Goal: Task Accomplishment & Management: Use online tool/utility

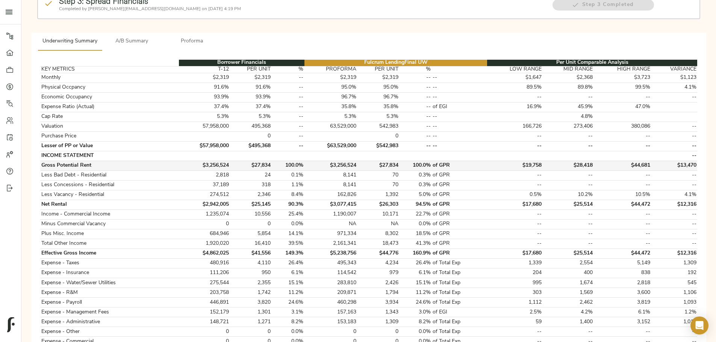
scroll to position [113, 0]
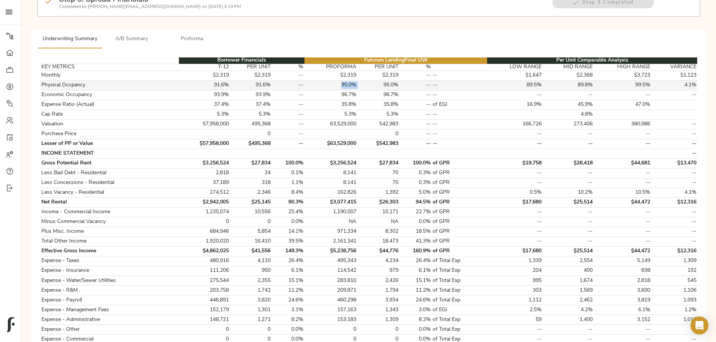
drag, startPoint x: 348, startPoint y: 61, endPoint x: 368, endPoint y: 60, distance: 20.3
click at [368, 80] on tr "Physical Occpancy 91.6% 91.6% -- 95.0% 95.0% -- -- 89.5% 89.8% 99.5% 4.1%" at bounding box center [368, 85] width 657 height 10
click at [368, 80] on td "95.0%" at bounding box center [378, 85] width 42 height 10
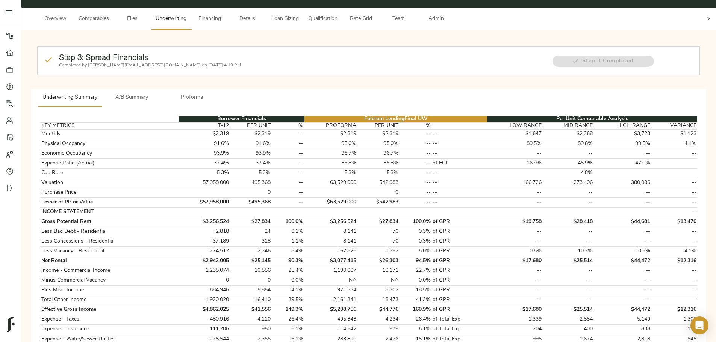
scroll to position [38, 0]
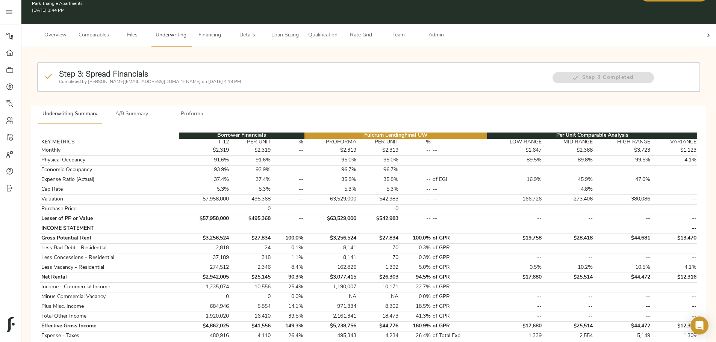
click at [218, 110] on span "Proforma" at bounding box center [191, 114] width 51 height 9
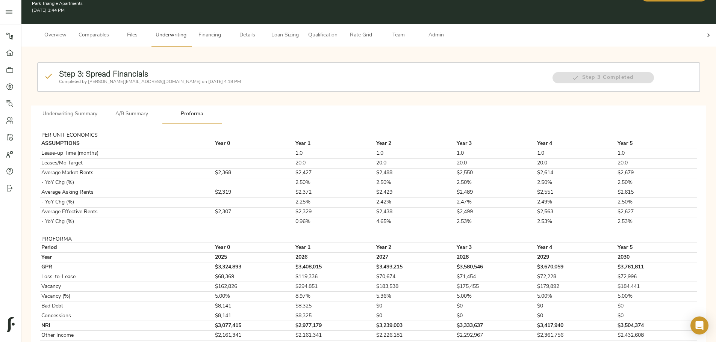
scroll to position [0, 0]
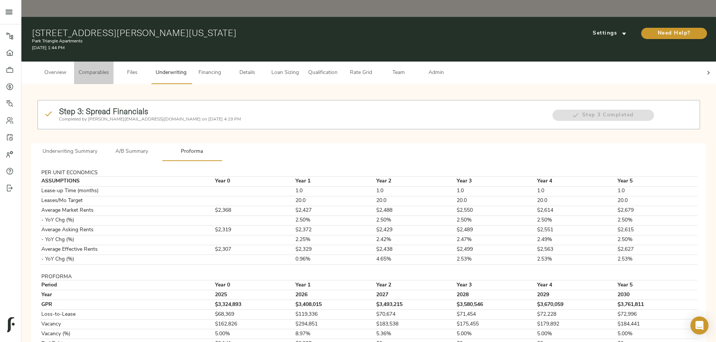
click at [109, 68] on span "Comparables" at bounding box center [94, 72] width 30 height 9
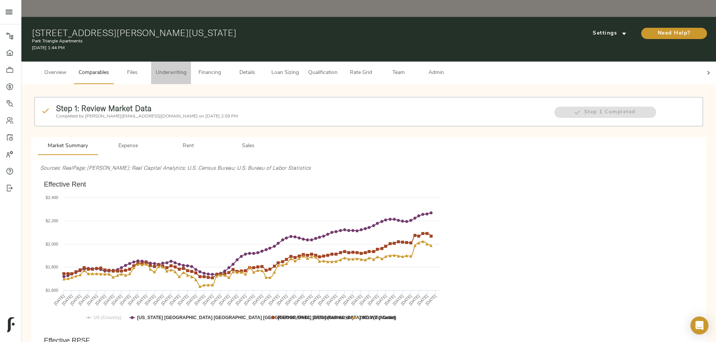
click at [186, 68] on span "Underwriting" at bounding box center [171, 72] width 31 height 9
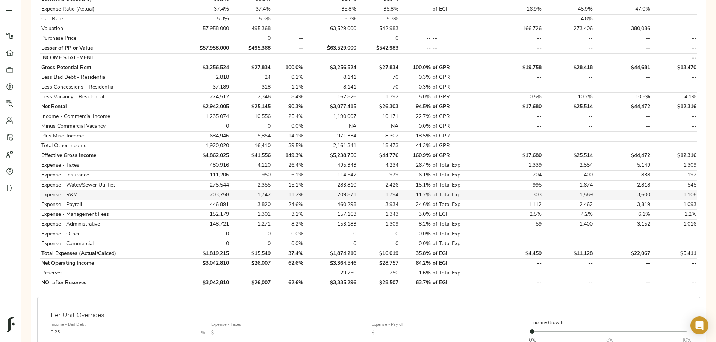
scroll to position [225, 0]
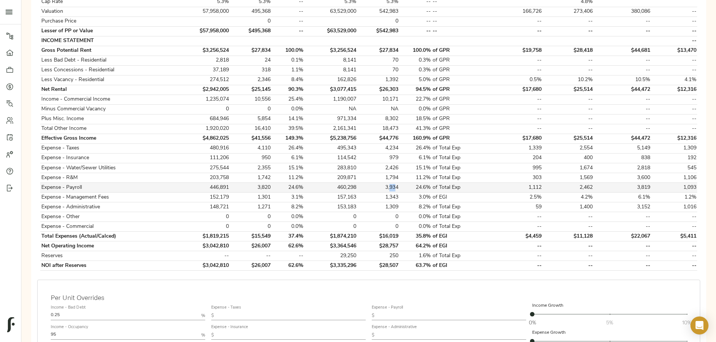
drag, startPoint x: 387, startPoint y: 163, endPoint x: 382, endPoint y: 163, distance: 5.6
click at [382, 183] on td "3,934" at bounding box center [378, 188] width 42 height 10
drag, startPoint x: 390, startPoint y: 163, endPoint x: 375, endPoint y: 163, distance: 14.7
click at [375, 183] on td "3,934" at bounding box center [378, 188] width 42 height 10
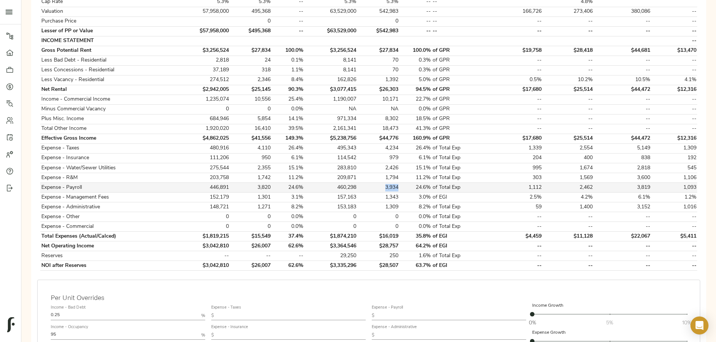
click at [375, 183] on td "3,934" at bounding box center [378, 188] width 42 height 10
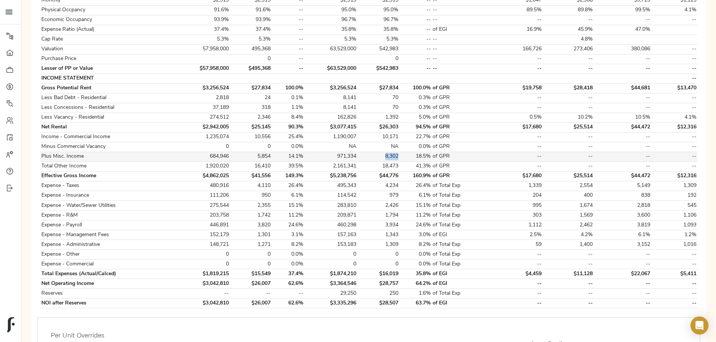
drag, startPoint x: 383, startPoint y: 132, endPoint x: 390, endPoint y: 132, distance: 6.4
click at [390, 152] on td "8,302" at bounding box center [378, 157] width 42 height 10
click at [401, 191] on td "6.1%" at bounding box center [415, 196] width 33 height 10
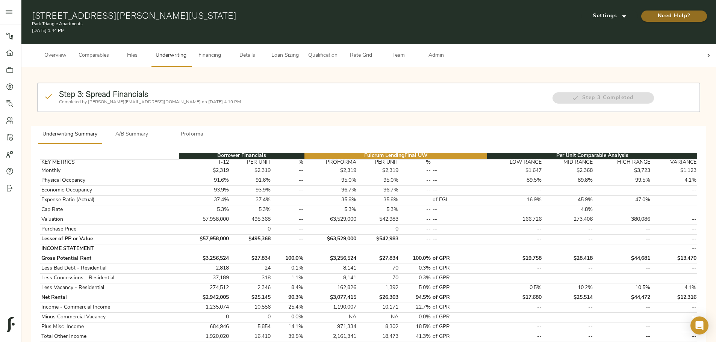
scroll to position [0, 0]
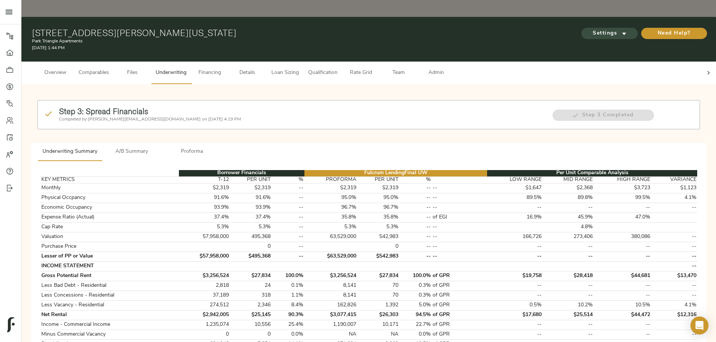
click at [589, 29] on span "Settings" at bounding box center [609, 33] width 41 height 9
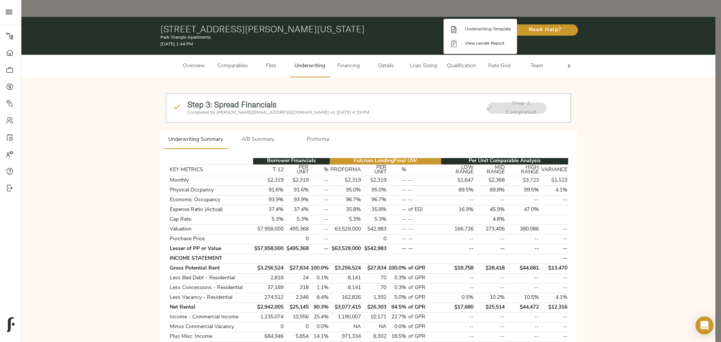
click at [476, 30] on span "Underwriting Template" at bounding box center [488, 29] width 46 height 7
click at [142, 207] on div at bounding box center [360, 171] width 721 height 342
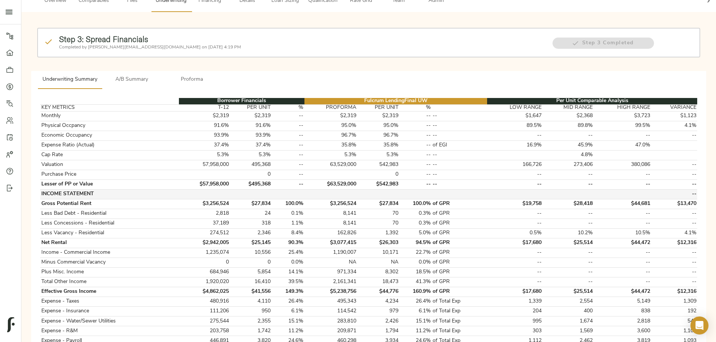
scroll to position [75, 0]
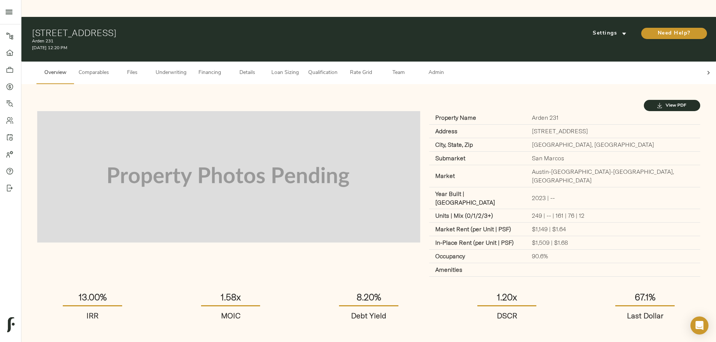
click at [186, 68] on span "Underwriting" at bounding box center [171, 72] width 31 height 9
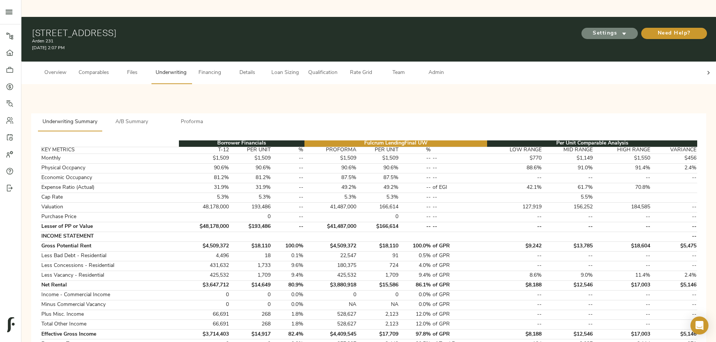
click at [589, 29] on span "Settings" at bounding box center [609, 33] width 41 height 9
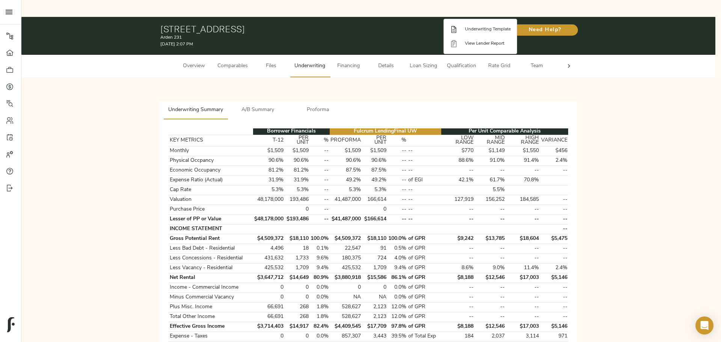
click at [483, 25] on li "Underwriting Template" at bounding box center [480, 29] width 73 height 14
click at [436, 196] on div at bounding box center [360, 171] width 721 height 342
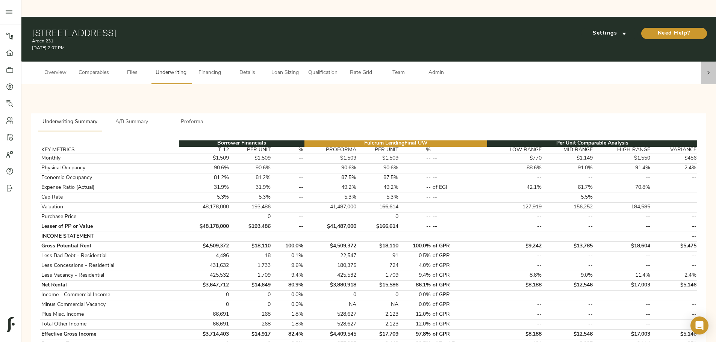
click at [705, 69] on icon at bounding box center [709, 73] width 8 height 8
click at [450, 68] on span "Admin" at bounding box center [436, 72] width 29 height 9
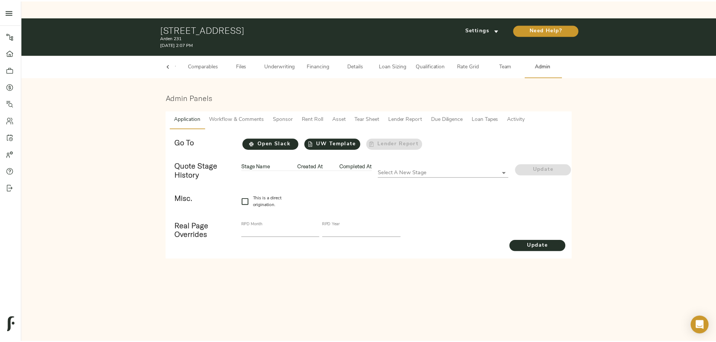
scroll to position [0, 29]
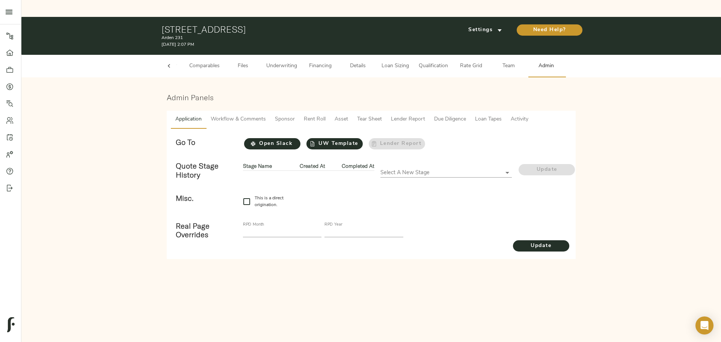
checkbox input "true"
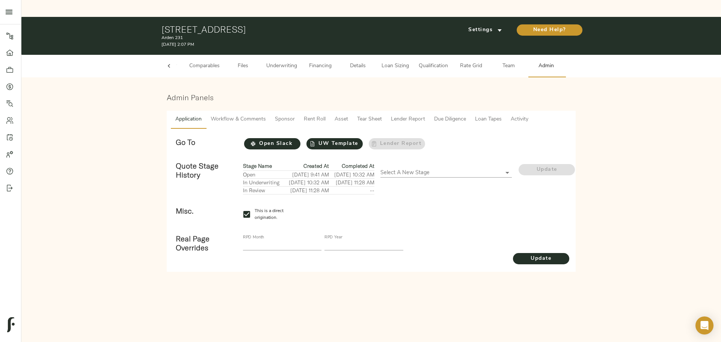
click at [241, 115] on span "Workflow & Comments" at bounding box center [238, 119] width 55 height 9
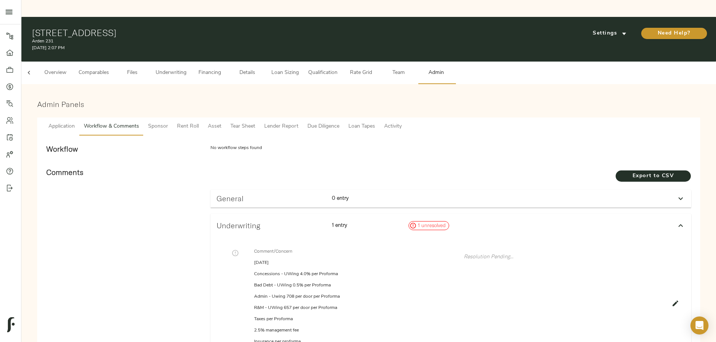
click at [186, 68] on span "Underwriting" at bounding box center [171, 72] width 31 height 9
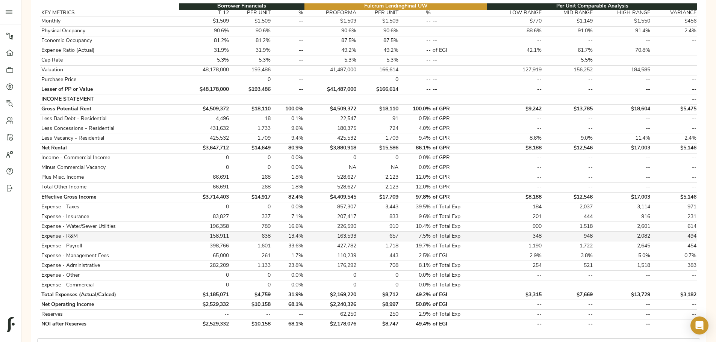
scroll to position [150, 0]
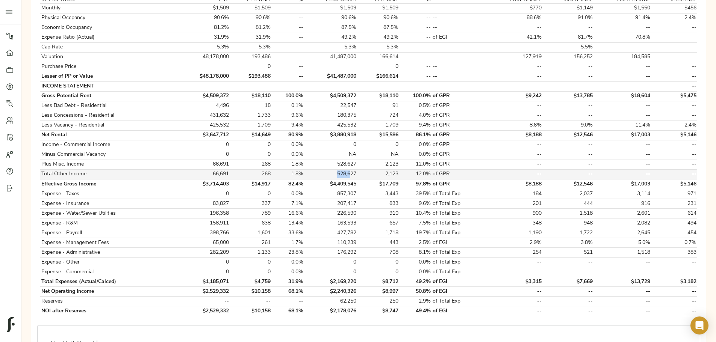
drag, startPoint x: 343, startPoint y: 146, endPoint x: 360, endPoint y: 151, distance: 17.7
click at [357, 169] on td "528,627" at bounding box center [330, 174] width 53 height 10
drag, startPoint x: 345, startPoint y: 151, endPoint x: 364, endPoint y: 151, distance: 19.2
click at [357, 169] on td "528,627" at bounding box center [330, 174] width 53 height 10
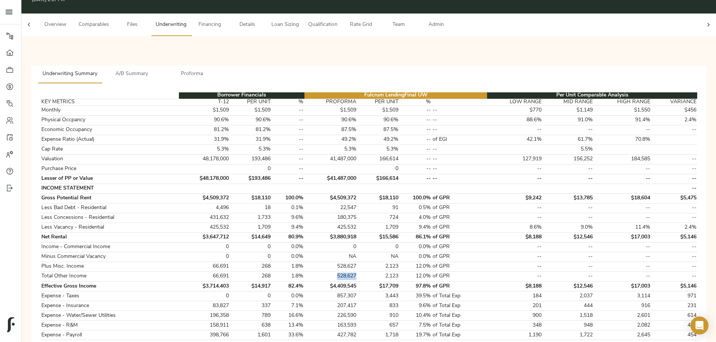
scroll to position [0, 0]
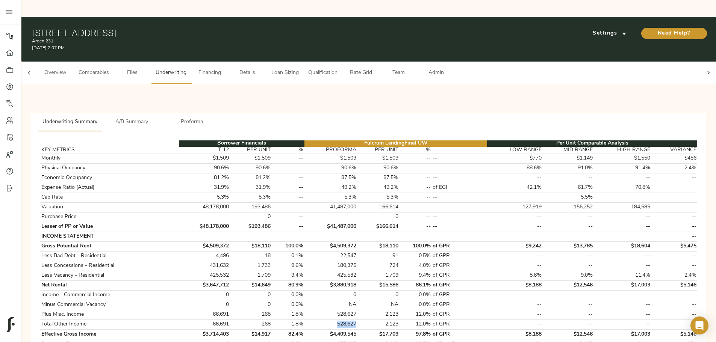
click at [450, 68] on span "Admin" at bounding box center [436, 72] width 29 height 9
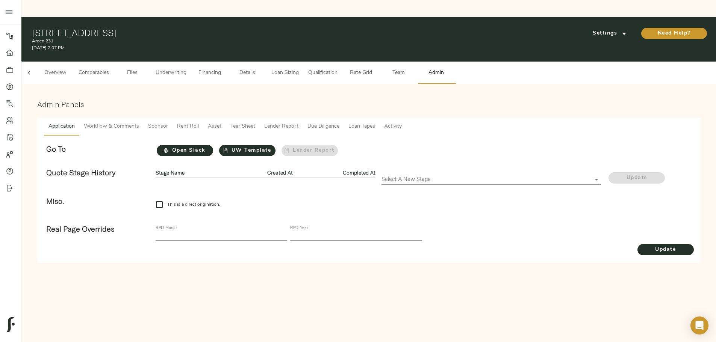
checkbox input "true"
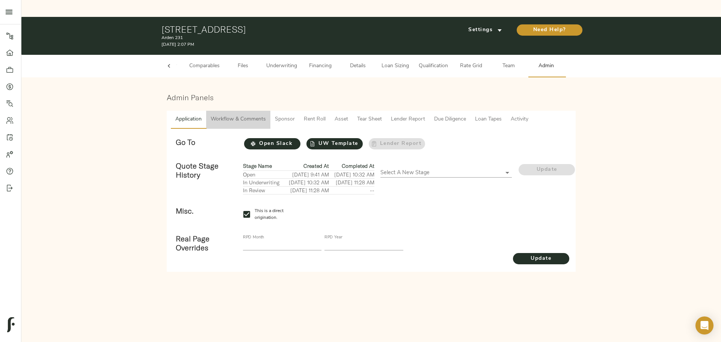
click at [233, 115] on span "Workflow & Comments" at bounding box center [238, 119] width 55 height 9
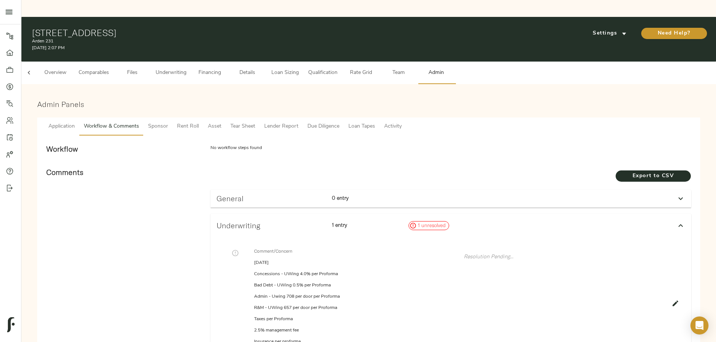
click at [186, 68] on span "Underwriting" at bounding box center [171, 72] width 31 height 9
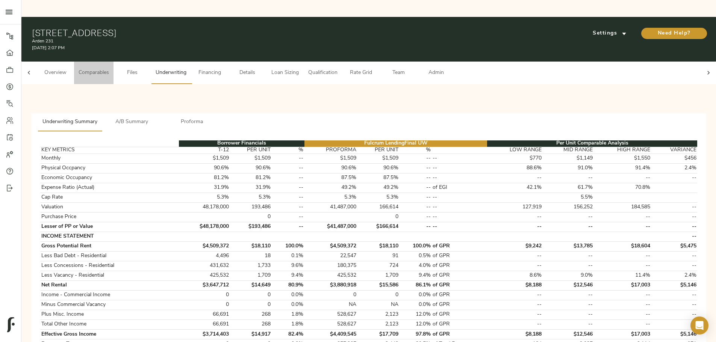
click at [109, 68] on span "Comparables" at bounding box center [94, 72] width 30 height 9
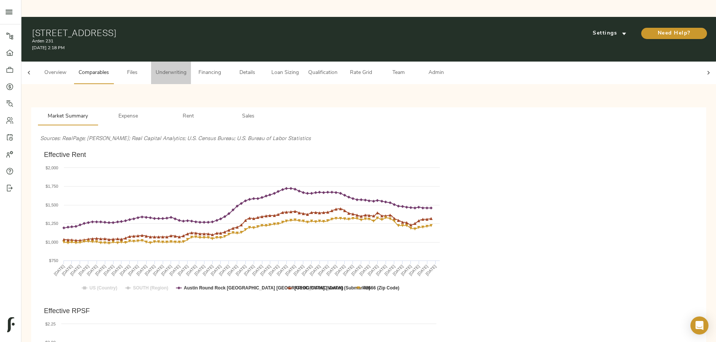
click at [191, 62] on button "Underwriting" at bounding box center [171, 73] width 40 height 23
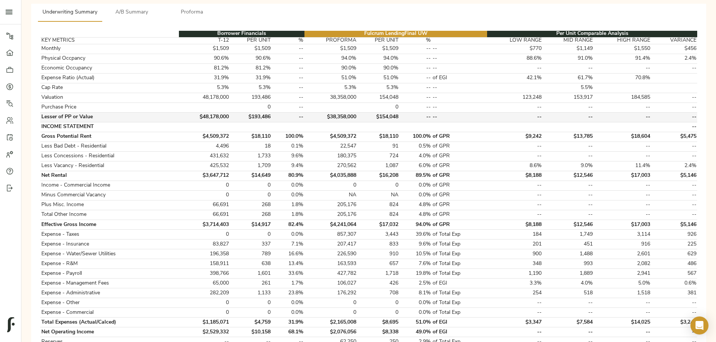
scroll to position [113, 0]
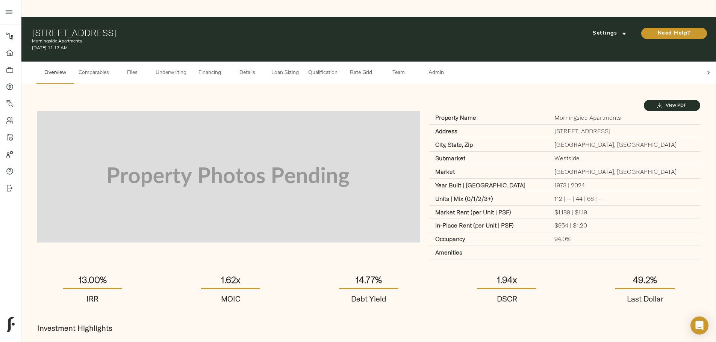
click at [186, 68] on span "Underwriting" at bounding box center [171, 72] width 31 height 9
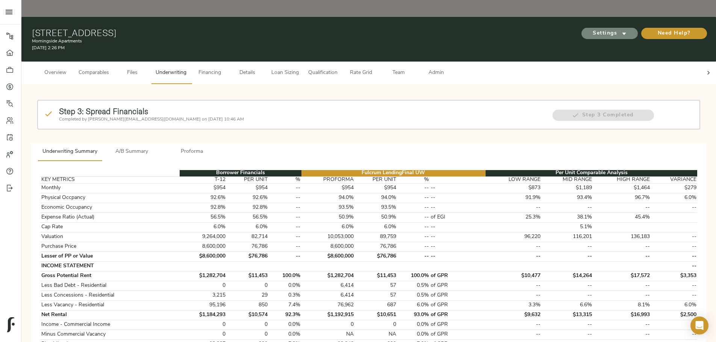
click at [589, 29] on span "Settings" at bounding box center [609, 33] width 41 height 9
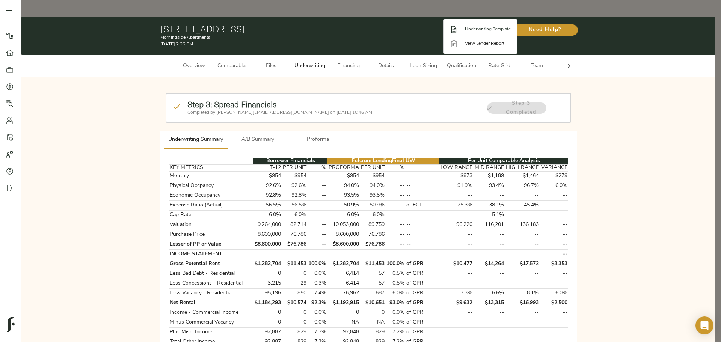
click at [481, 29] on span "Underwriting Template" at bounding box center [488, 29] width 46 height 7
click at [359, 123] on div at bounding box center [360, 171] width 721 height 342
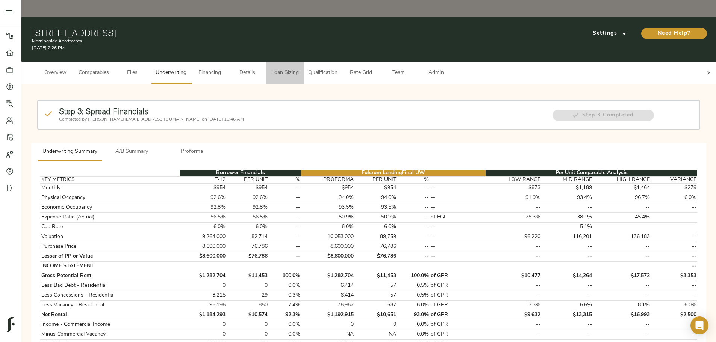
click at [299, 68] on span "Loan Sizing" at bounding box center [285, 72] width 29 height 9
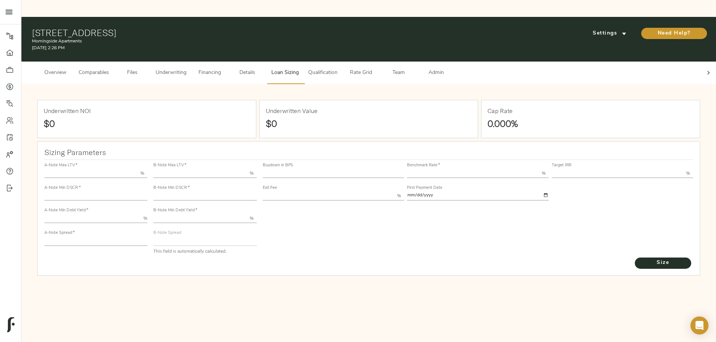
type input "55.000"
type input "1.4"
type input "10.00"
type input "220"
type input "80.000"
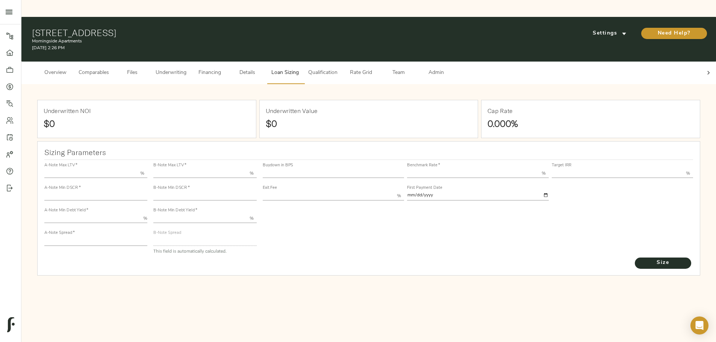
type input "1.31"
type input "2.00"
type input "829"
type input "0"
type input "3.68"
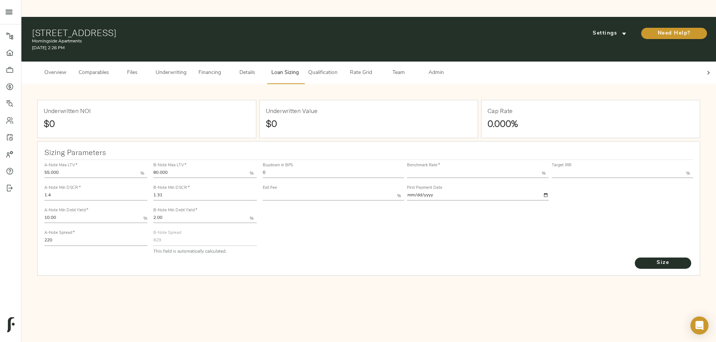
type input "13.00"
type input "1.00"
type input "2025-10-01"
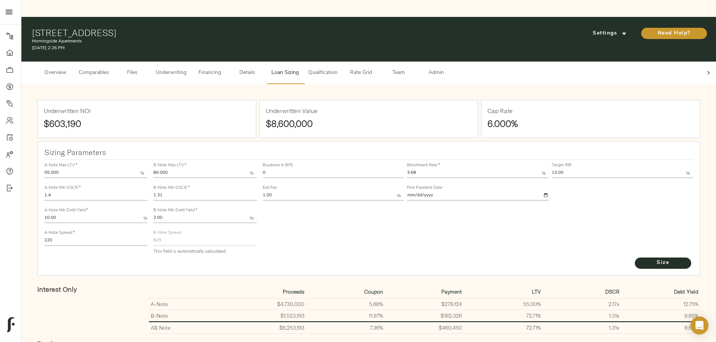
drag, startPoint x: 318, startPoint y: 41, endPoint x: 310, endPoint y: 59, distance: 20.0
click at [191, 62] on button "Underwriting" at bounding box center [171, 73] width 40 height 23
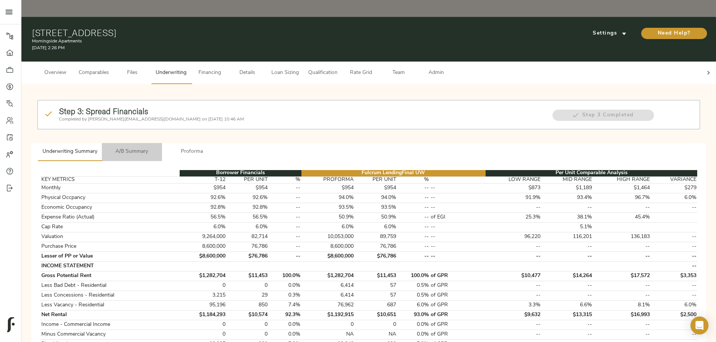
click at [157, 147] on span "A/B Summary" at bounding box center [131, 151] width 51 height 9
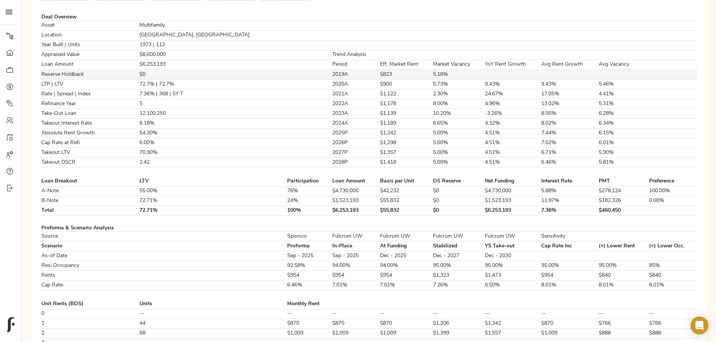
scroll to position [150, 0]
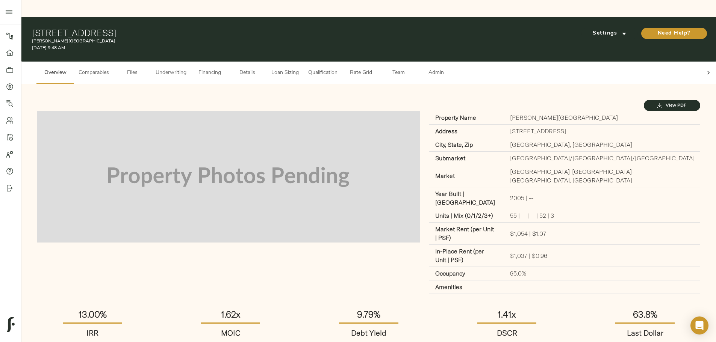
click at [191, 62] on button "Underwriting" at bounding box center [171, 73] width 40 height 23
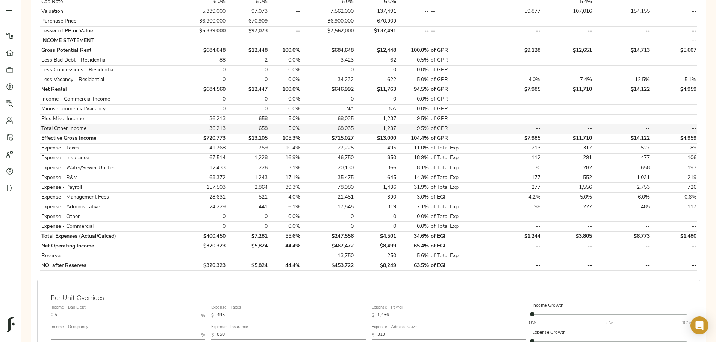
scroll to position [188, 0]
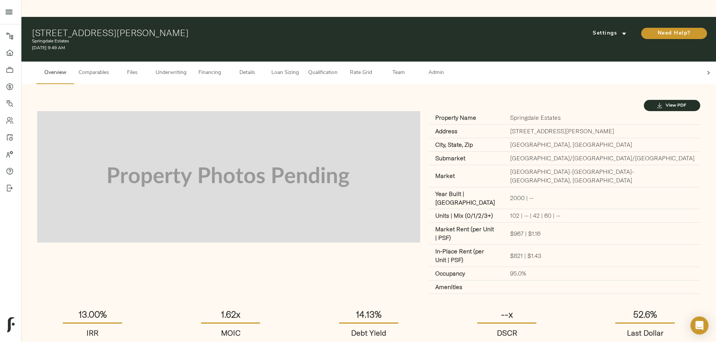
click at [186, 68] on span "Underwriting" at bounding box center [171, 72] width 31 height 9
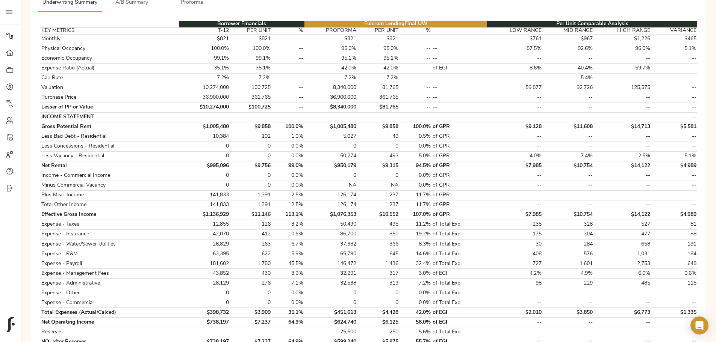
scroll to position [150, 0]
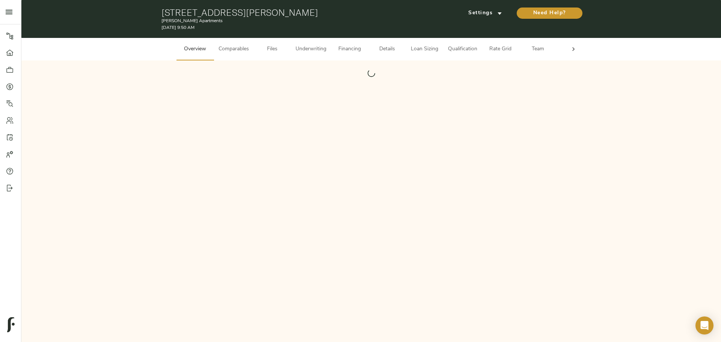
click at [321, 53] on span "Underwriting" at bounding box center [311, 49] width 31 height 9
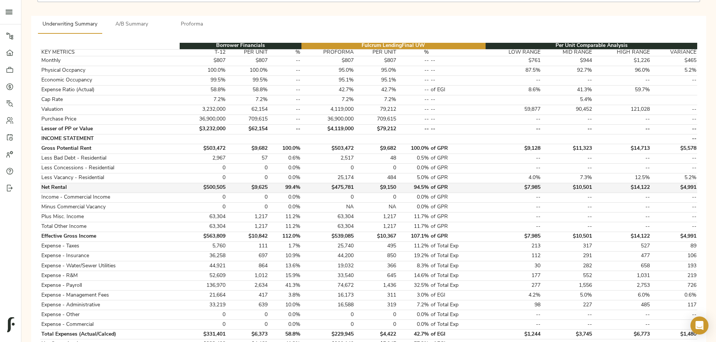
scroll to position [150, 0]
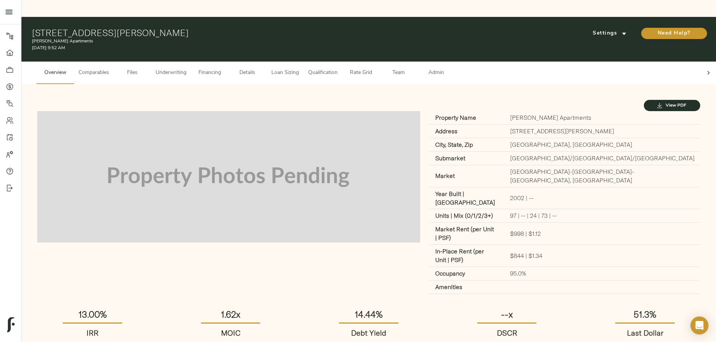
click at [186, 68] on span "Underwriting" at bounding box center [171, 72] width 31 height 9
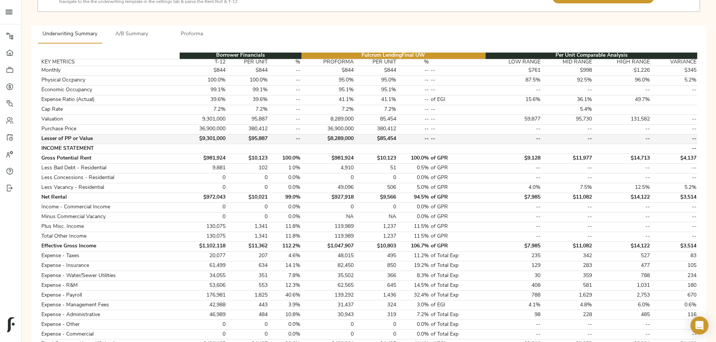
scroll to position [150, 0]
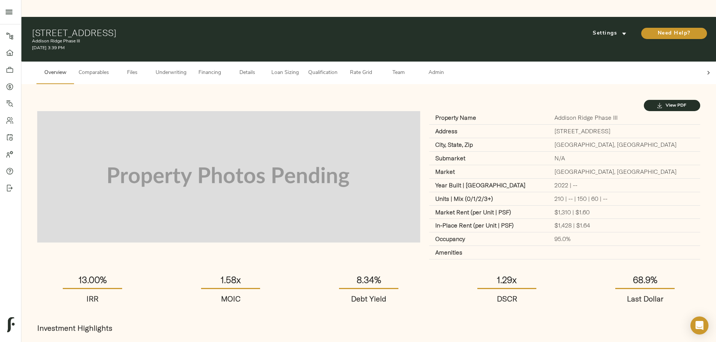
click at [186, 68] on span "Underwriting" at bounding box center [171, 72] width 31 height 9
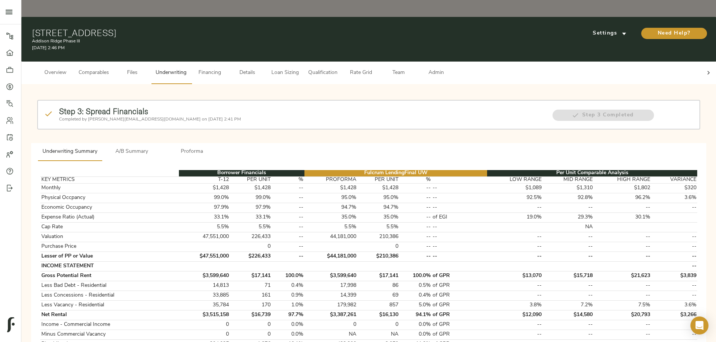
click at [299, 68] on span "Loan Sizing" at bounding box center [285, 72] width 29 height 9
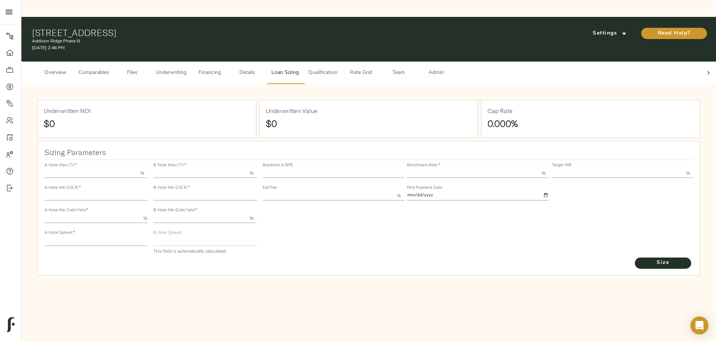
type input "55.000"
type input "1.4"
type input "10.00"
type input "200"
type input "80.000"
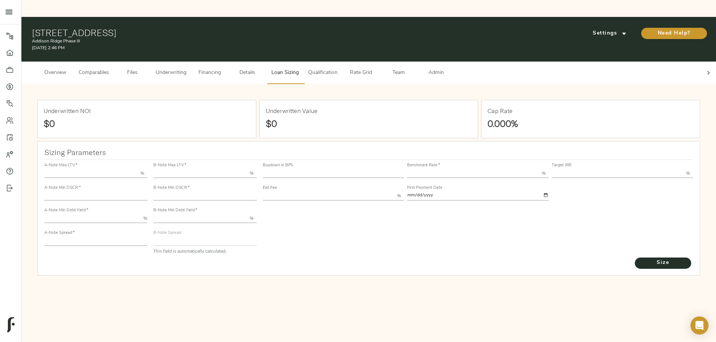
type input "1.15"
type input "2.00"
type input "522.4582910546271"
type input "45"
type input "3.68"
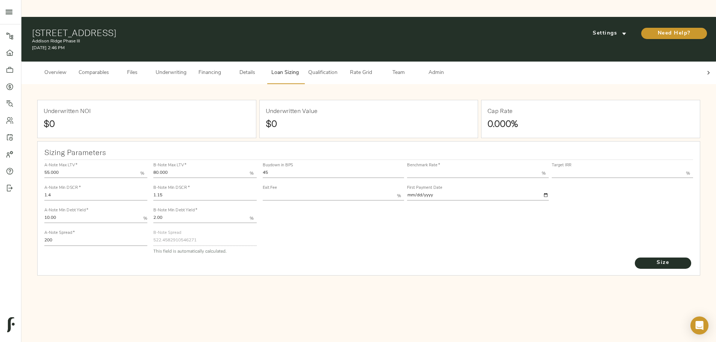
type input "13.00"
type input "1.00"
type input "2025-10-01"
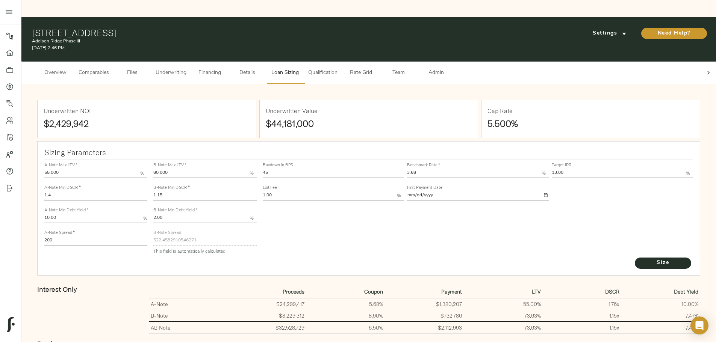
click at [186, 68] on span "Underwriting" at bounding box center [171, 72] width 31 height 9
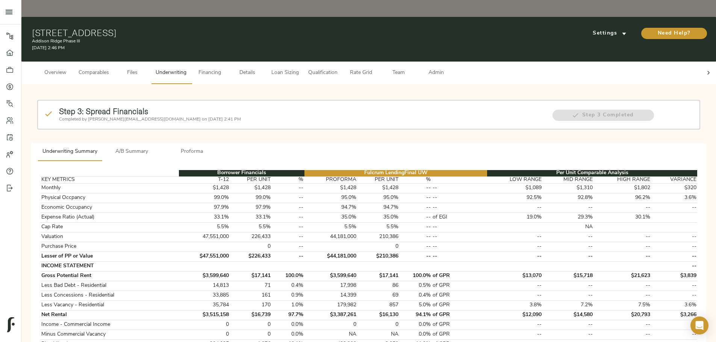
click at [218, 147] on span "Proforma" at bounding box center [191, 151] width 51 height 9
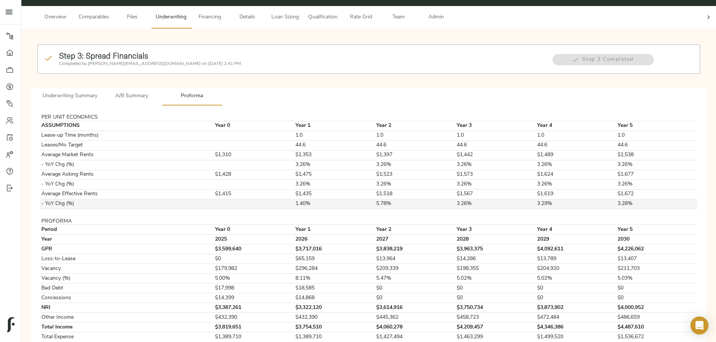
scroll to position [63, 0]
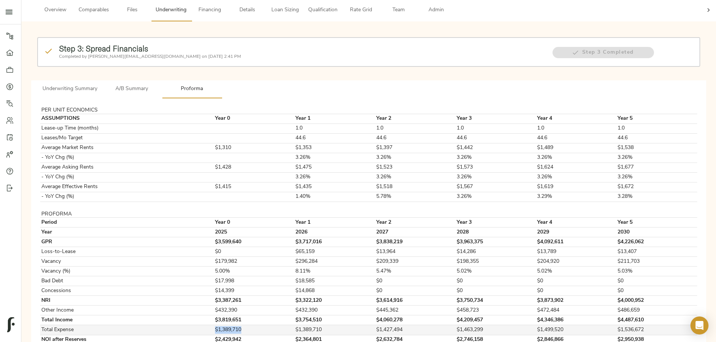
drag, startPoint x: 270, startPoint y: 301, endPoint x: 299, endPoint y: 301, distance: 28.9
click at [299, 325] on tr "Total Expense $1,389,710 $1,389,710 $1,427,494 $1,463,299 $1,499,520 $1,536,672" at bounding box center [368, 330] width 657 height 10
click at [324, 325] on td "$1,389,710" at bounding box center [335, 330] width 80 height 10
drag, startPoint x: 322, startPoint y: 300, endPoint x: 354, endPoint y: 300, distance: 32.7
click at [354, 325] on td "$1,389,710" at bounding box center [335, 330] width 80 height 10
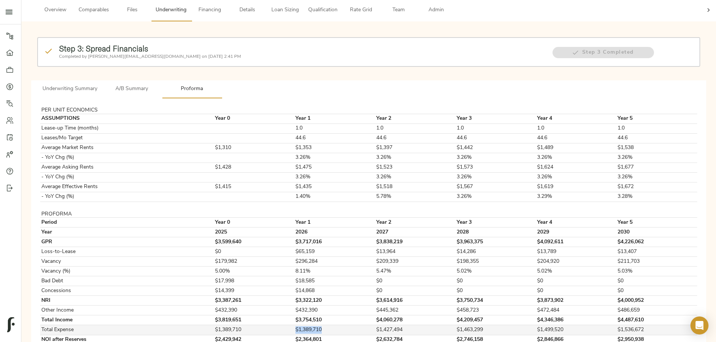
click at [354, 325] on td "$1,389,710" at bounding box center [335, 330] width 80 height 10
drag, startPoint x: 320, startPoint y: 301, endPoint x: 350, endPoint y: 300, distance: 30.4
click at [350, 325] on tr "Total Expense $1,389,710 $1,389,710 $1,427,494 $1,463,299 $1,499,520 $1,536,672" at bounding box center [368, 330] width 657 height 10
click at [350, 325] on td "$1,389,710" at bounding box center [335, 330] width 80 height 10
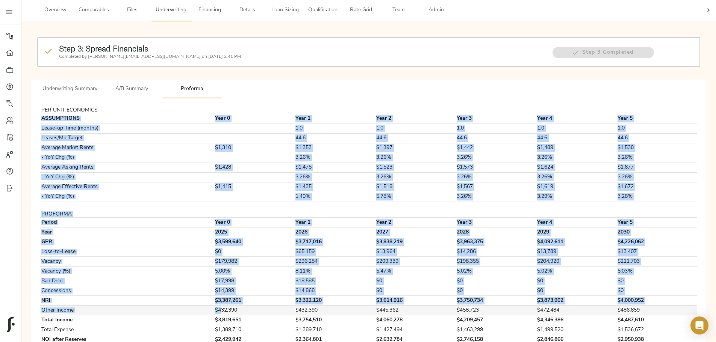
drag, startPoint x: 284, startPoint y: 83, endPoint x: 278, endPoint y: 277, distance: 193.6
click at [278, 277] on tbody "PER UNIT ECONOMICS ASSUMPTIONS Year 0 Year 1 Year 2 Year 3 Year 4 Year 5 Lease-…" at bounding box center [368, 225] width 657 height 237
click at [278, 306] on td "$432,390" at bounding box center [254, 311] width 80 height 10
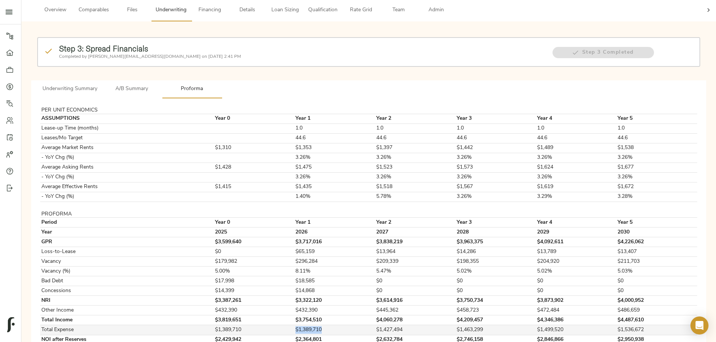
drag, startPoint x: 316, startPoint y: 299, endPoint x: 355, endPoint y: 302, distance: 38.8
click at [355, 325] on tr "Total Expense $1,389,710 $1,389,710 $1,427,494 $1,463,299 $1,499,520 $1,536,672" at bounding box center [368, 330] width 657 height 10
click at [355, 325] on td "$1,389,710" at bounding box center [335, 330] width 80 height 10
click at [327, 325] on td "$1,389,710" at bounding box center [335, 330] width 80 height 10
click at [329, 325] on td "$1,389,710" at bounding box center [335, 330] width 80 height 10
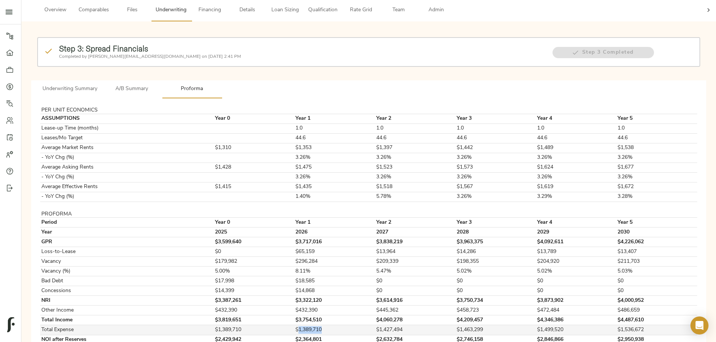
click at [329, 325] on td "$1,389,710" at bounding box center [335, 330] width 80 height 10
drag, startPoint x: 329, startPoint y: 299, endPoint x: 295, endPoint y: 302, distance: 34.0
click at [329, 325] on td "$1,389,710" at bounding box center [335, 330] width 80 height 10
click at [292, 325] on td "$1,389,710" at bounding box center [254, 330] width 80 height 10
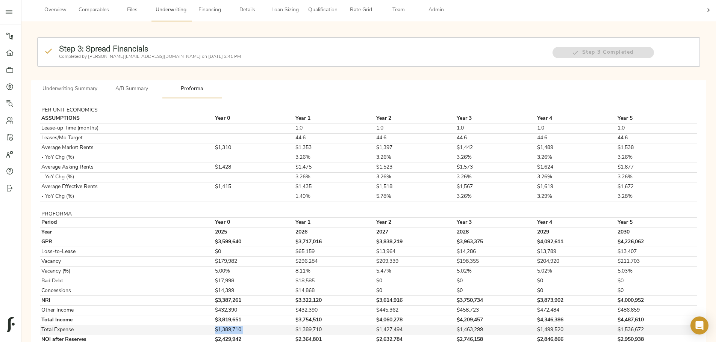
click at [292, 325] on td "$1,389,710" at bounding box center [254, 330] width 80 height 10
click at [295, 325] on td "$1,389,710" at bounding box center [254, 330] width 80 height 10
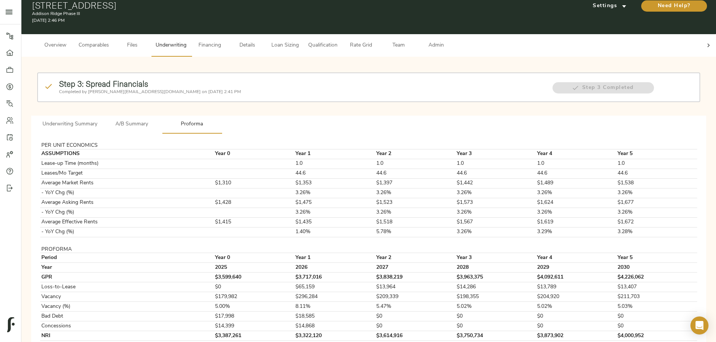
scroll to position [0, 0]
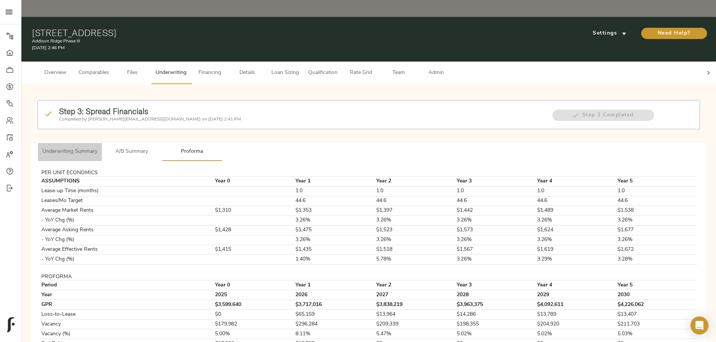
click at [97, 147] on span "Underwriting Summary" at bounding box center [69, 151] width 55 height 9
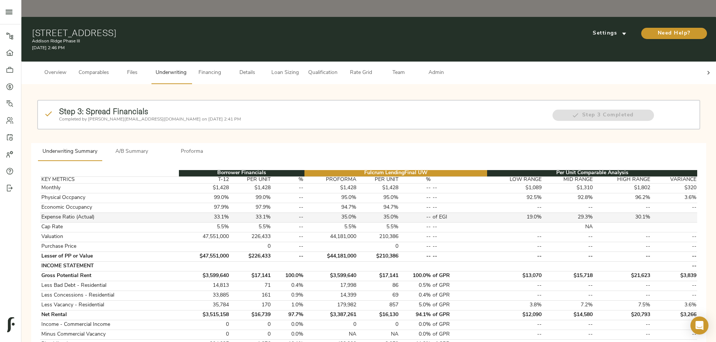
scroll to position [188, 0]
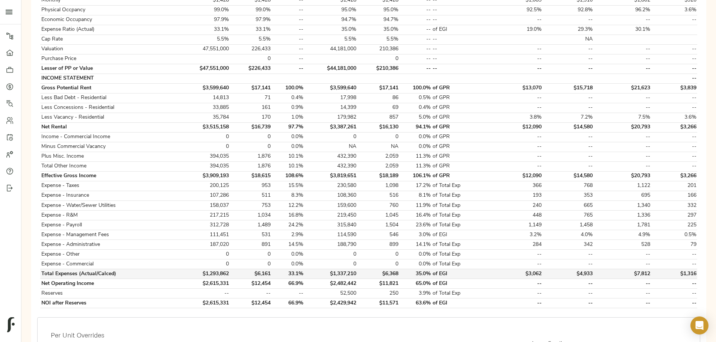
click at [346, 269] on td "$1,337,210" at bounding box center [330, 274] width 53 height 10
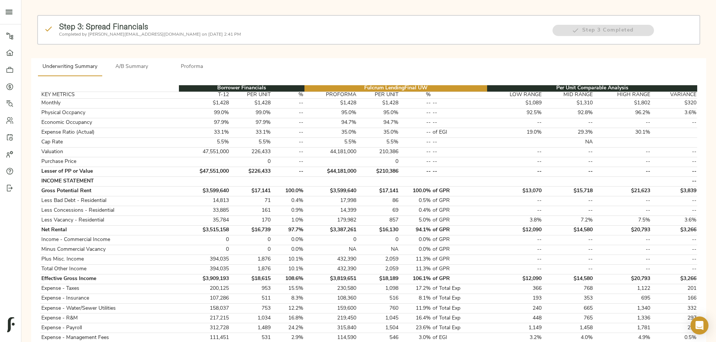
scroll to position [38, 0]
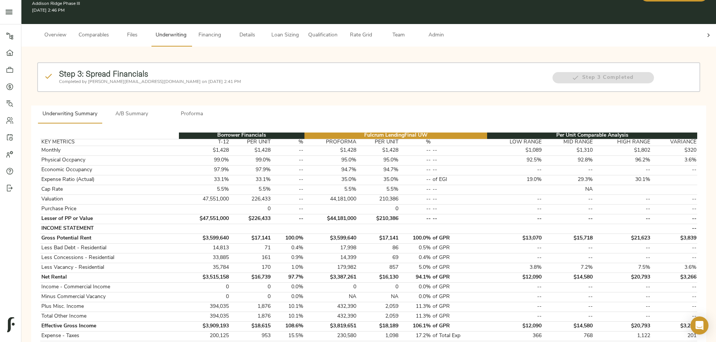
click at [218, 110] on span "Proforma" at bounding box center [191, 114] width 51 height 9
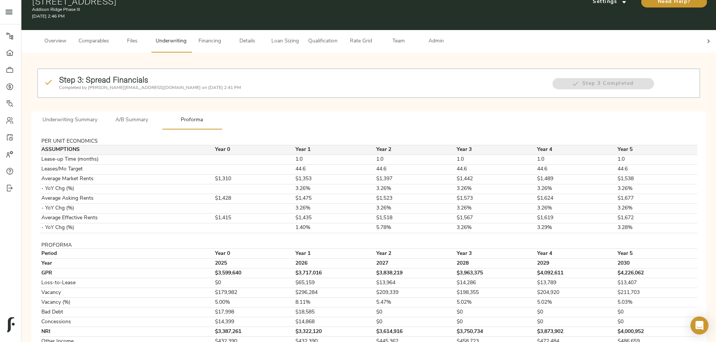
scroll to position [63, 0]
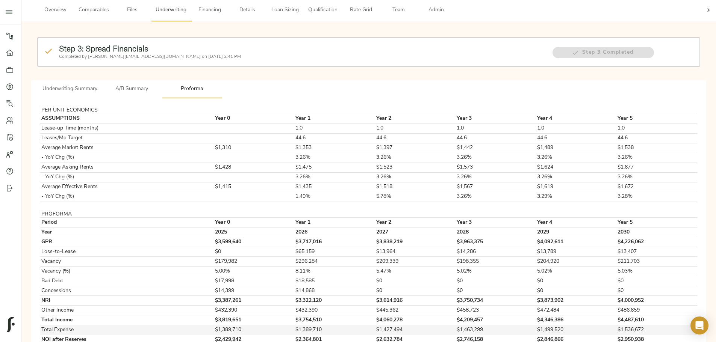
click at [289, 325] on td "$1,389,710" at bounding box center [254, 330] width 80 height 10
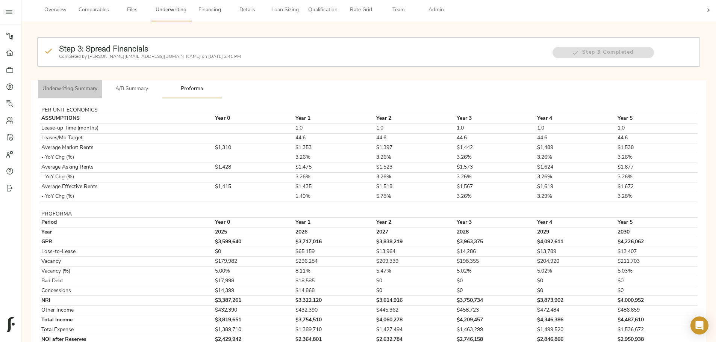
drag, startPoint x: 201, startPoint y: 60, endPoint x: 218, endPoint y: 60, distance: 16.9
click at [97, 85] on span "Underwriting Summary" at bounding box center [69, 89] width 55 height 9
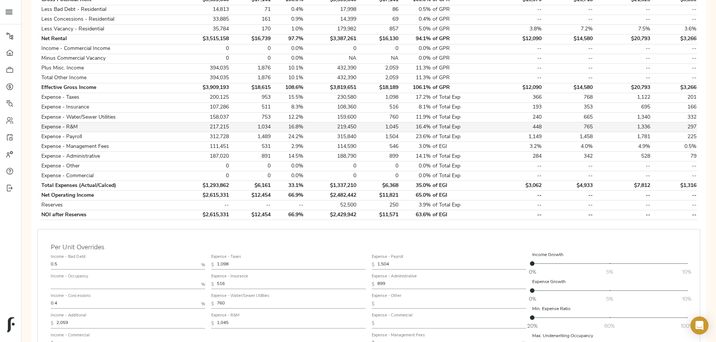
scroll to position [288, 0]
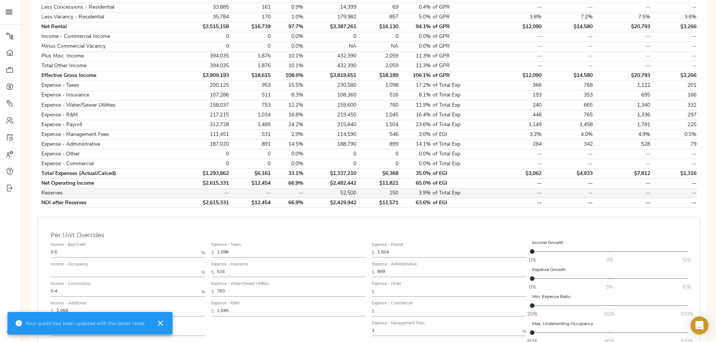
type input "526"
type input "775"
type input "1,065"
type input "1,534"
type input "917"
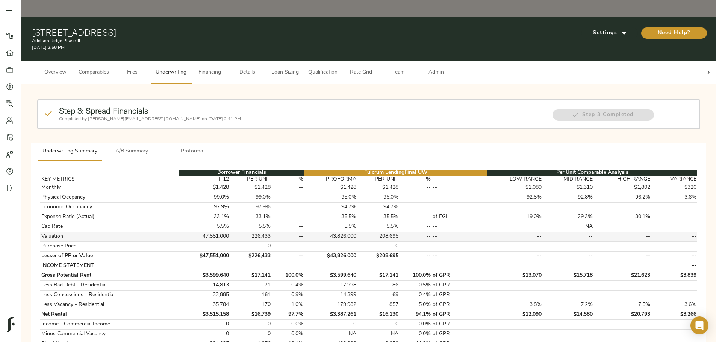
scroll to position [0, 0]
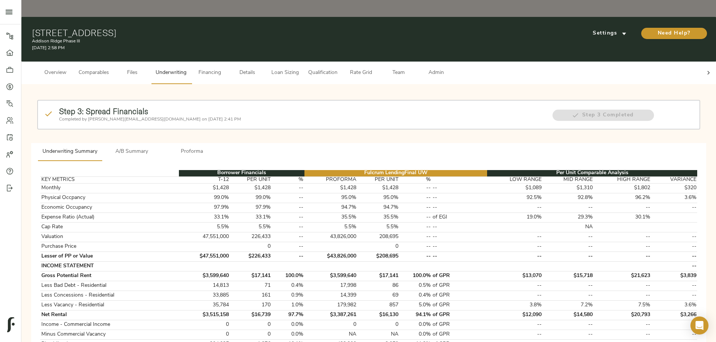
click at [299, 68] on span "Loan Sizing" at bounding box center [285, 72] width 29 height 9
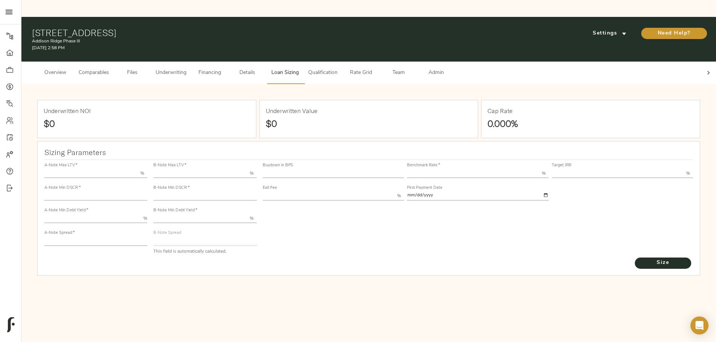
type input "55.000"
type input "1.4"
type input "10.00"
type input "200"
type input "80.000"
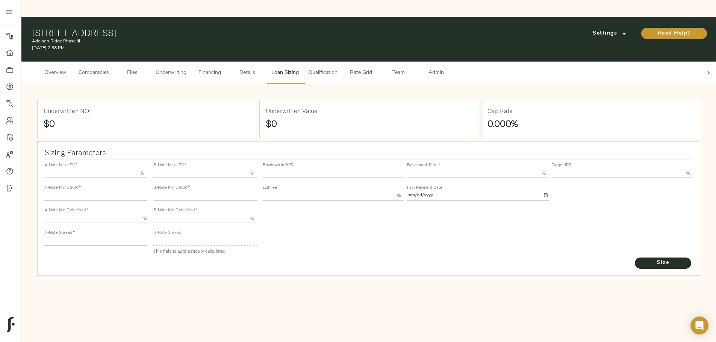
type input "1.15"
type input "2.00"
type input "522.4582910546271"
type input "45"
type input "3.68"
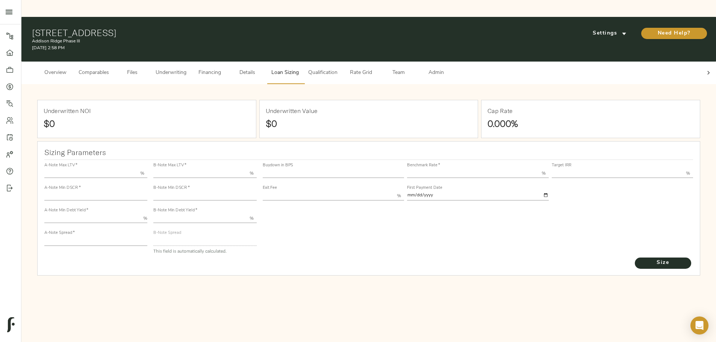
type input "13.00"
type input "1.00"
type input "2025-10-01"
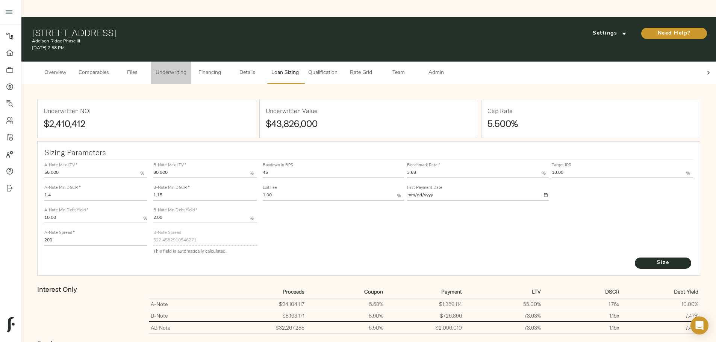
click at [191, 62] on button "Underwriting" at bounding box center [171, 73] width 40 height 23
